Goal: Task Accomplishment & Management: Manage account settings

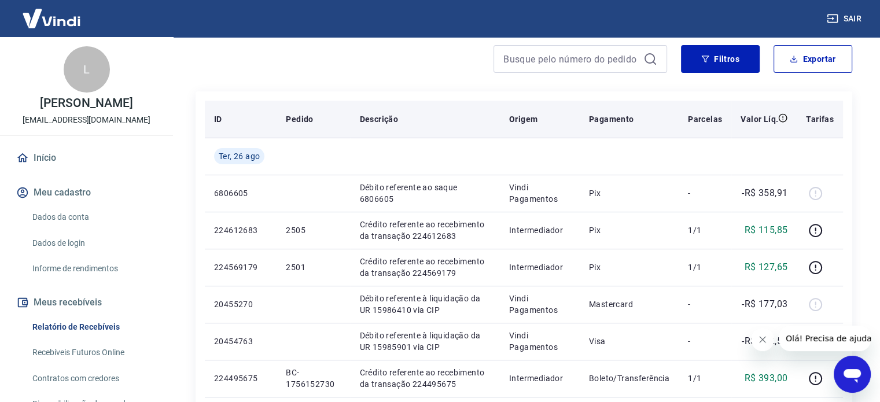
scroll to position [174, 0]
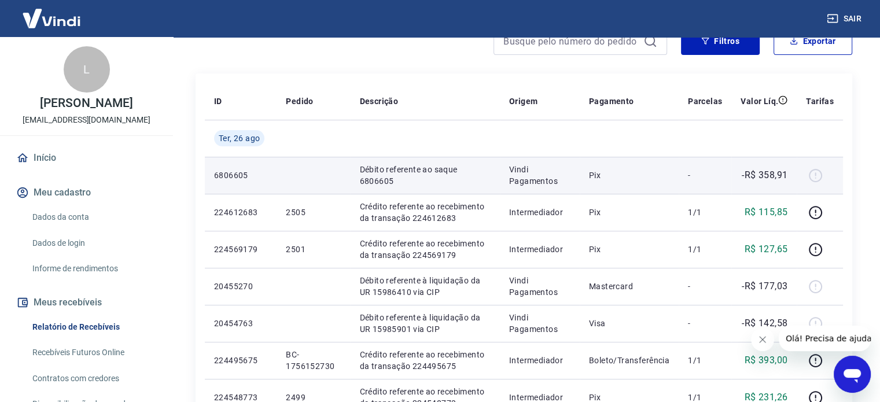
click at [386, 173] on p "Débito referente ao saque 6806605" at bounding box center [424, 175] width 131 height 23
click at [819, 175] on div at bounding box center [820, 175] width 28 height 19
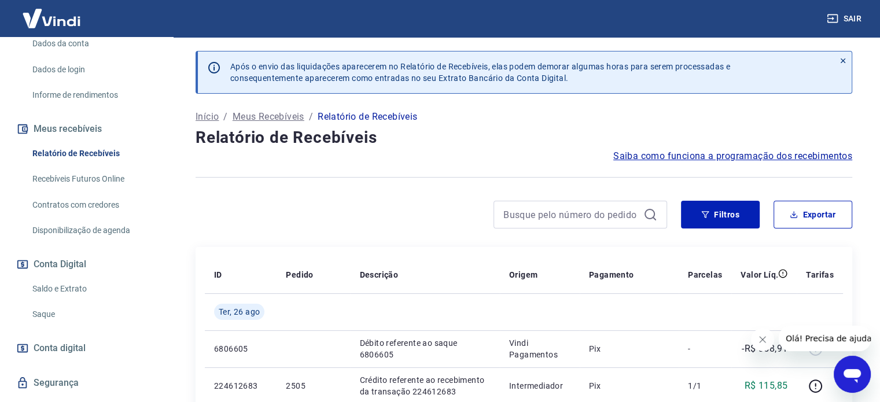
click at [67, 288] on link "Saldo e Extrato" at bounding box center [93, 289] width 131 height 24
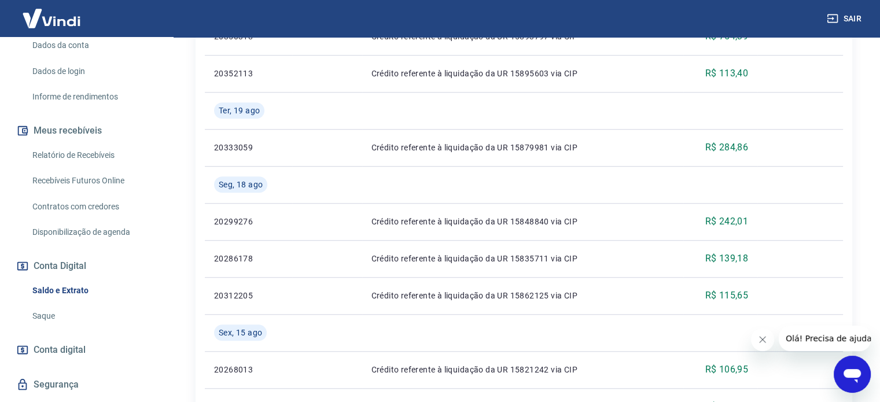
scroll to position [174, 0]
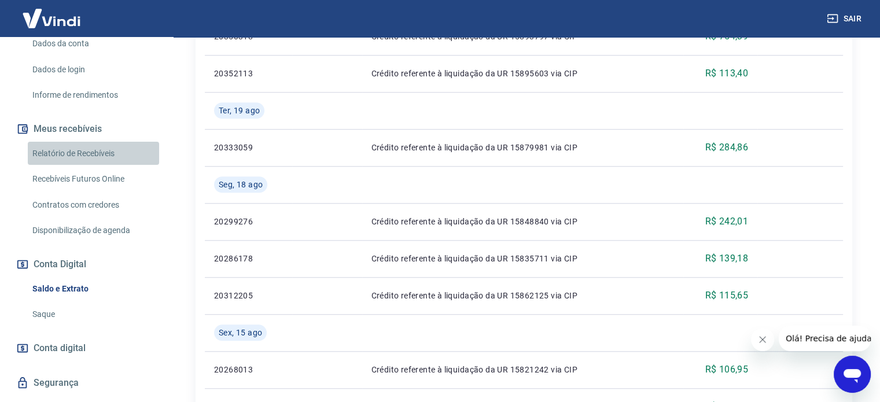
click at [95, 152] on link "Relatório de Recebíveis" at bounding box center [93, 154] width 131 height 24
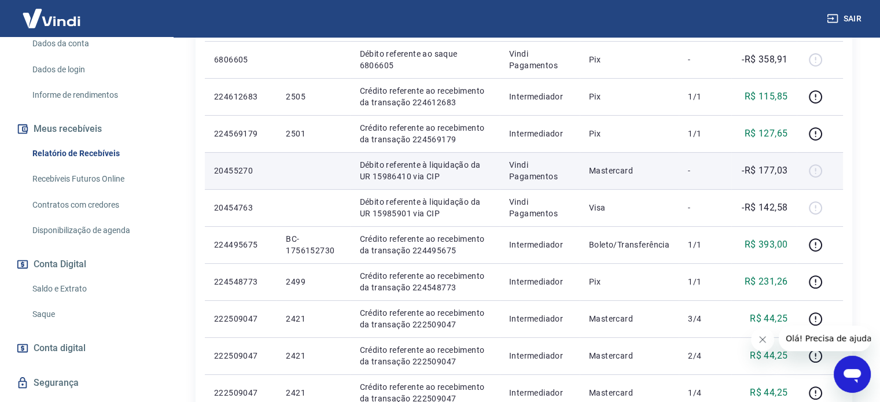
scroll to position [174, 0]
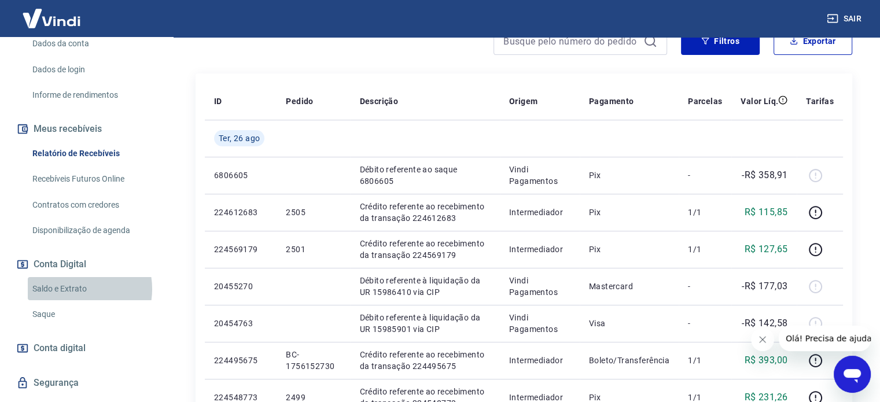
click at [71, 289] on link "Saldo e Extrato" at bounding box center [93, 289] width 131 height 24
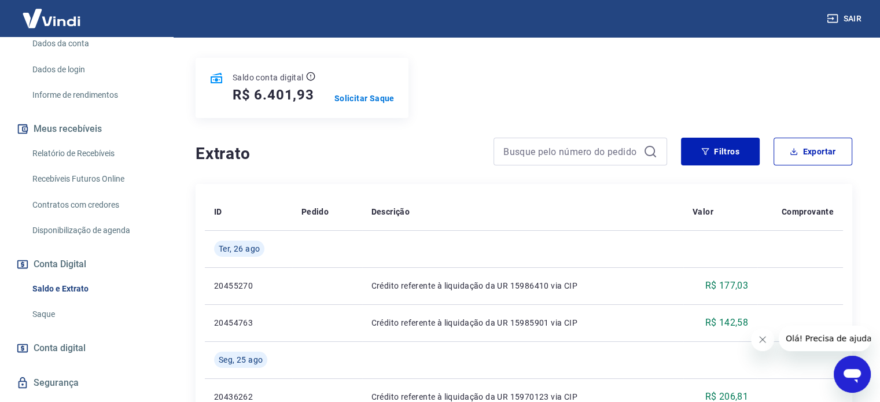
scroll to position [104, 0]
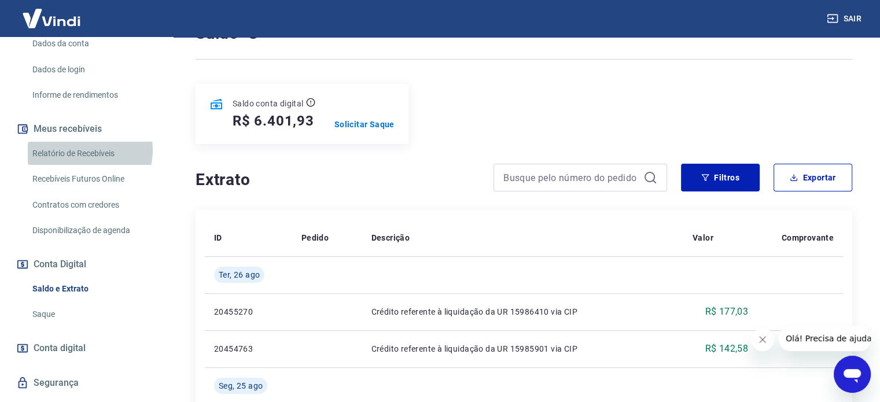
click at [89, 150] on link "Relatório de Recebíveis" at bounding box center [93, 154] width 131 height 24
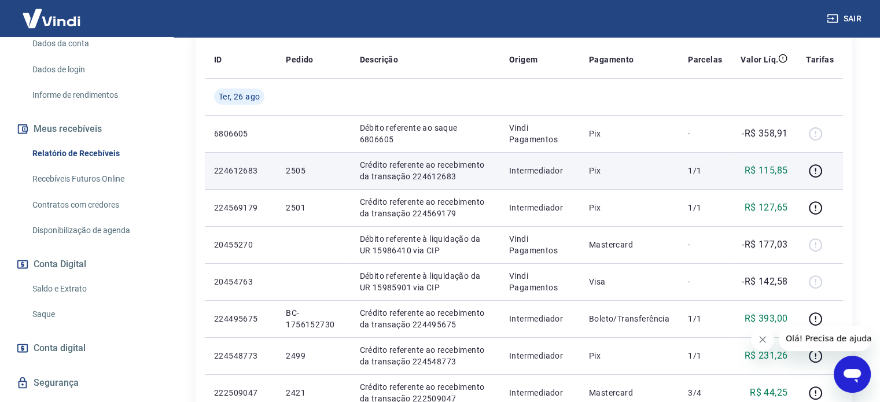
scroll to position [231, 0]
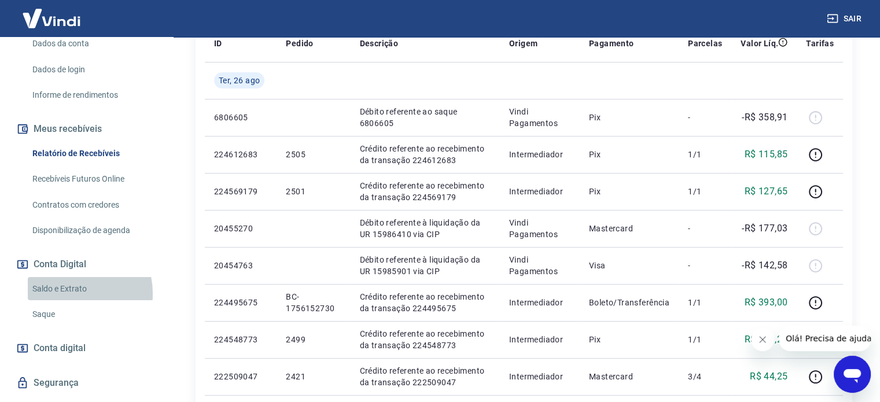
click at [68, 293] on link "Saldo e Extrato" at bounding box center [93, 289] width 131 height 24
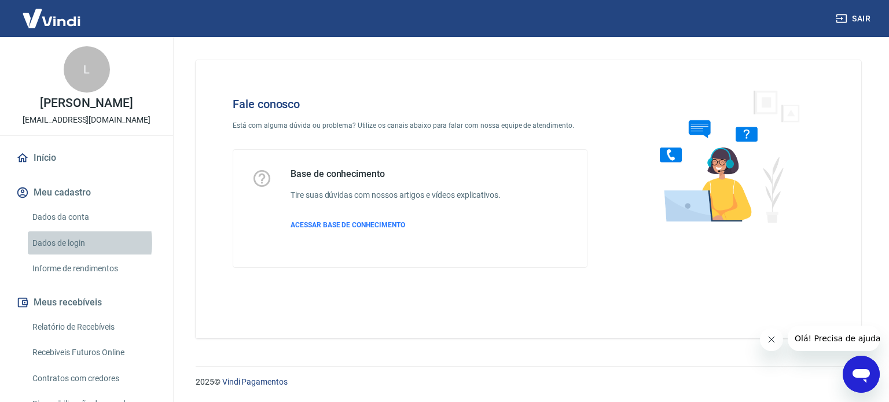
click at [76, 242] on link "Dados de login" at bounding box center [93, 243] width 131 height 24
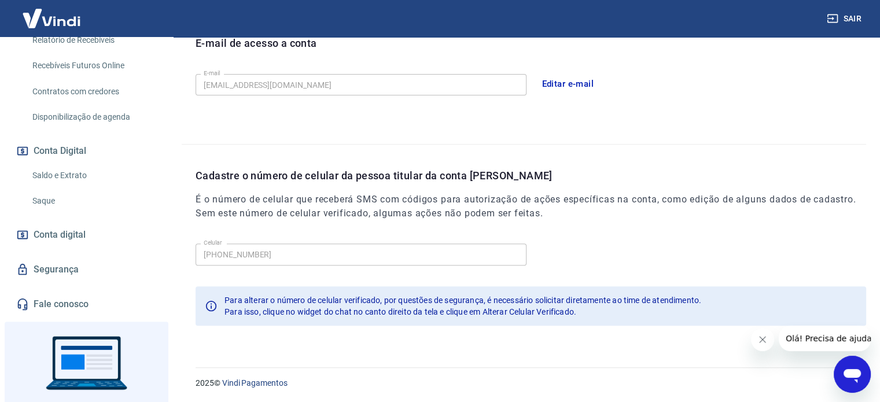
scroll to position [289, 0]
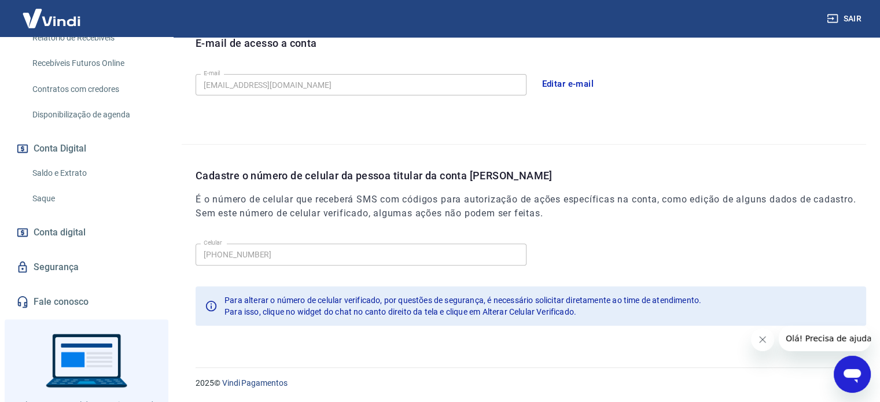
click at [65, 268] on link "Segurança" at bounding box center [86, 267] width 145 height 25
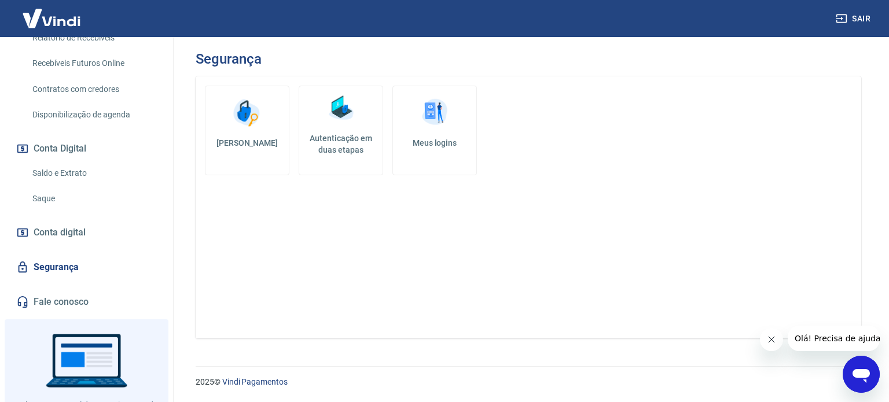
click at [448, 119] on img at bounding box center [434, 112] width 35 height 35
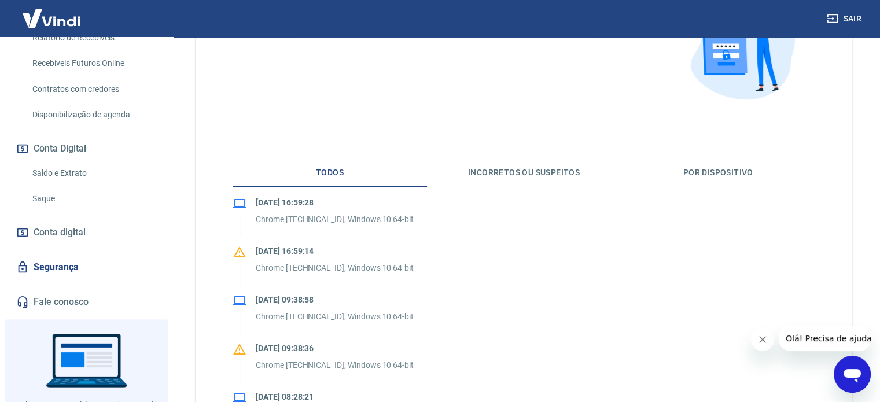
scroll to position [174, 0]
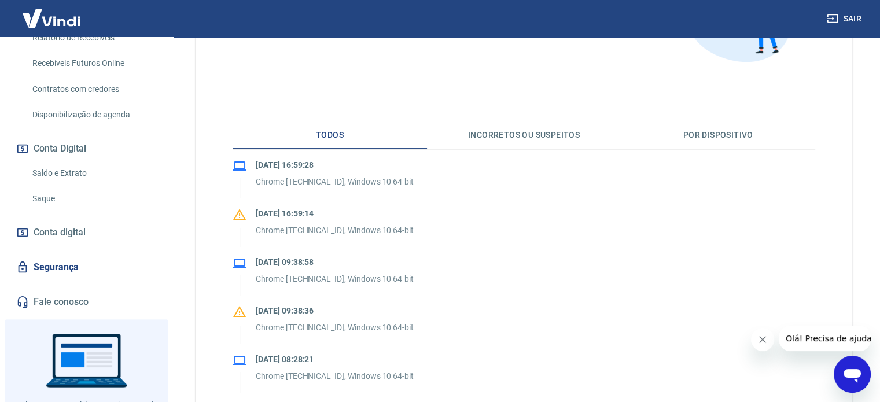
click at [534, 144] on button "Incorretos ou suspeitos" at bounding box center [524, 135] width 194 height 28
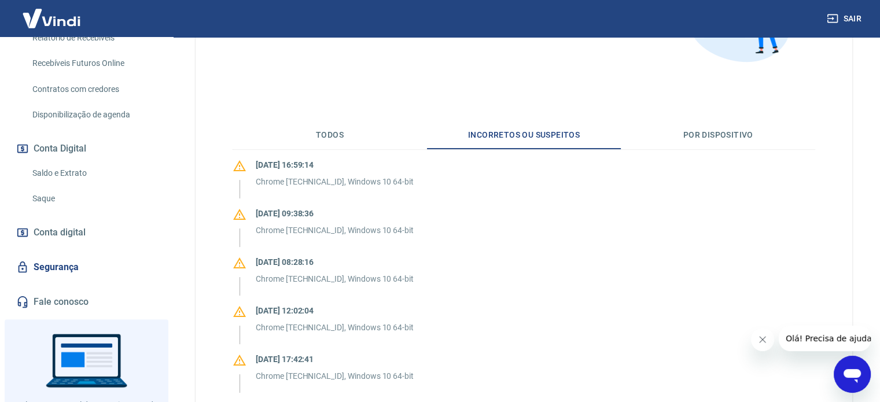
click at [707, 140] on button "Por dispositivo" at bounding box center [718, 135] width 194 height 28
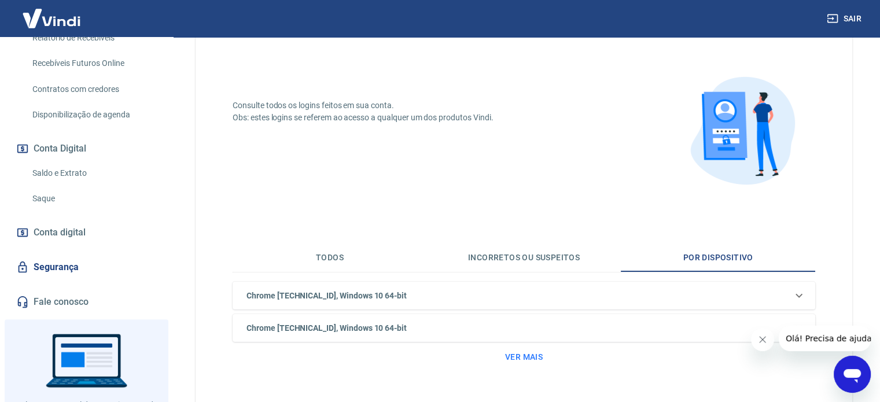
scroll to position [0, 0]
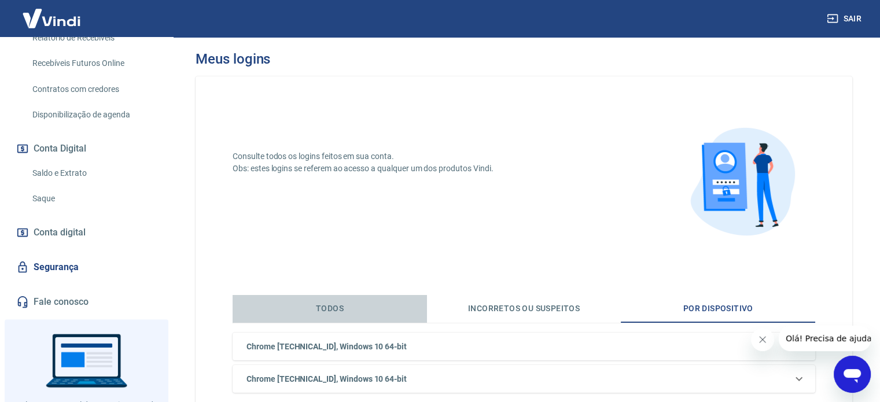
click at [361, 307] on button "Todos" at bounding box center [330, 309] width 194 height 28
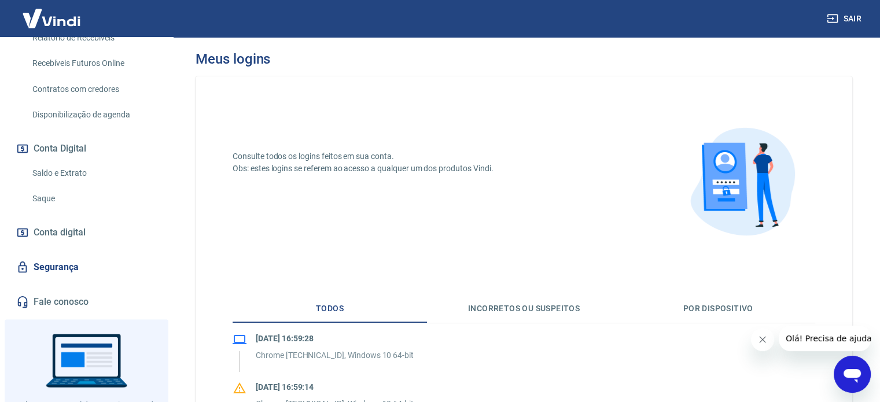
click at [683, 309] on button "Por dispositivo" at bounding box center [718, 309] width 194 height 28
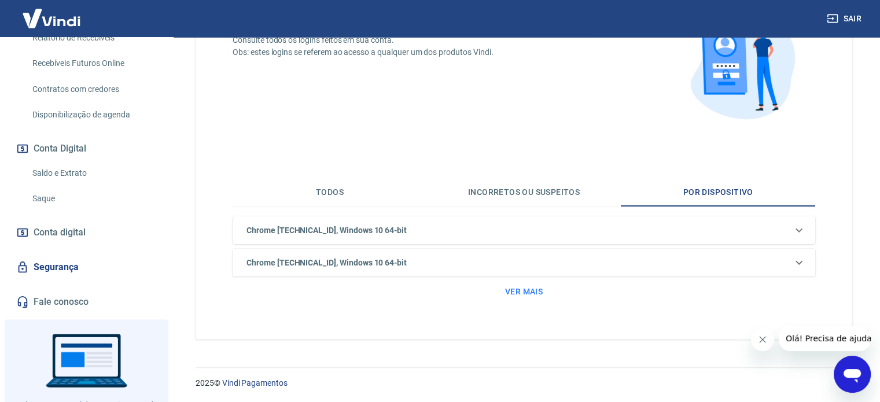
click at [333, 188] on button "Todos" at bounding box center [330, 193] width 194 height 28
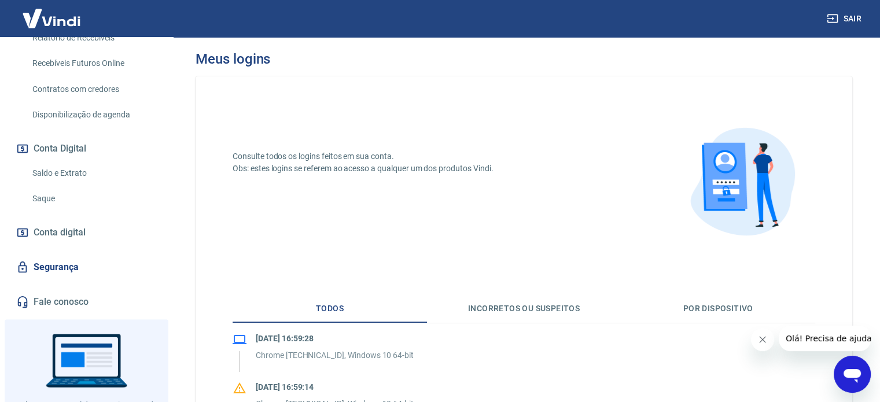
click at [722, 301] on button "Por dispositivo" at bounding box center [718, 309] width 194 height 28
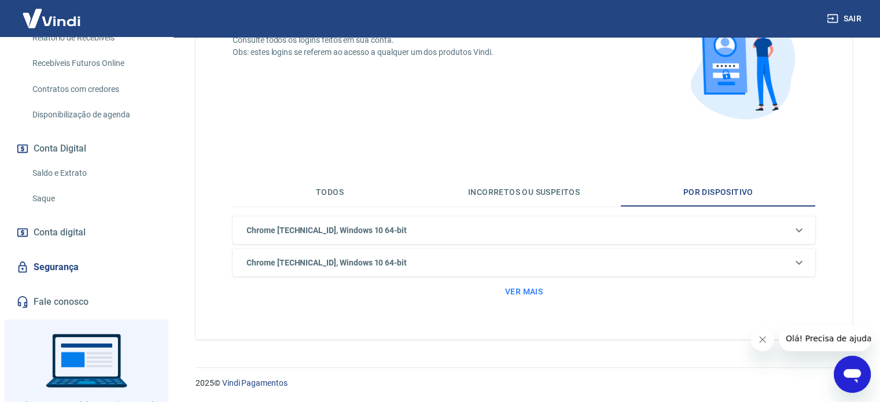
click at [347, 196] on button "Todos" at bounding box center [330, 193] width 194 height 28
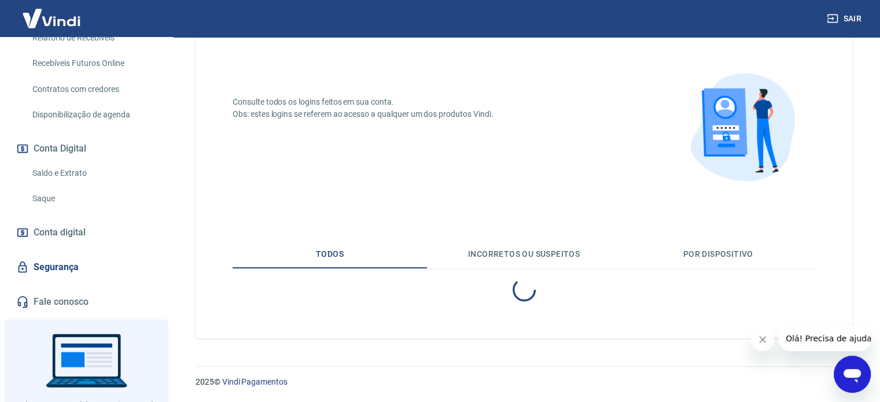
scroll to position [116, 0]
